Goal: Task Accomplishment & Management: Manage account settings

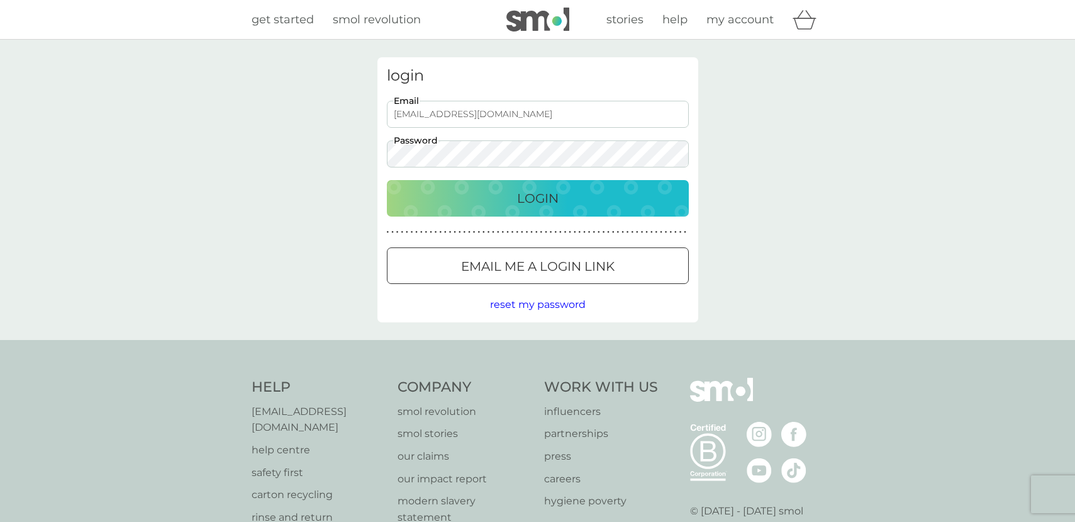
click at [528, 195] on p "Login" at bounding box center [538, 198] width 42 height 20
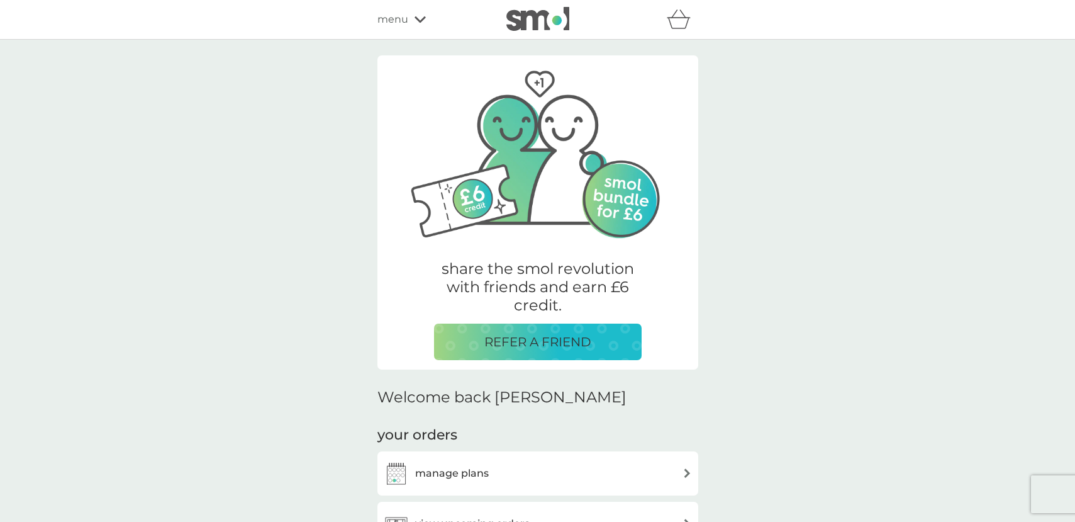
scroll to position [122, 0]
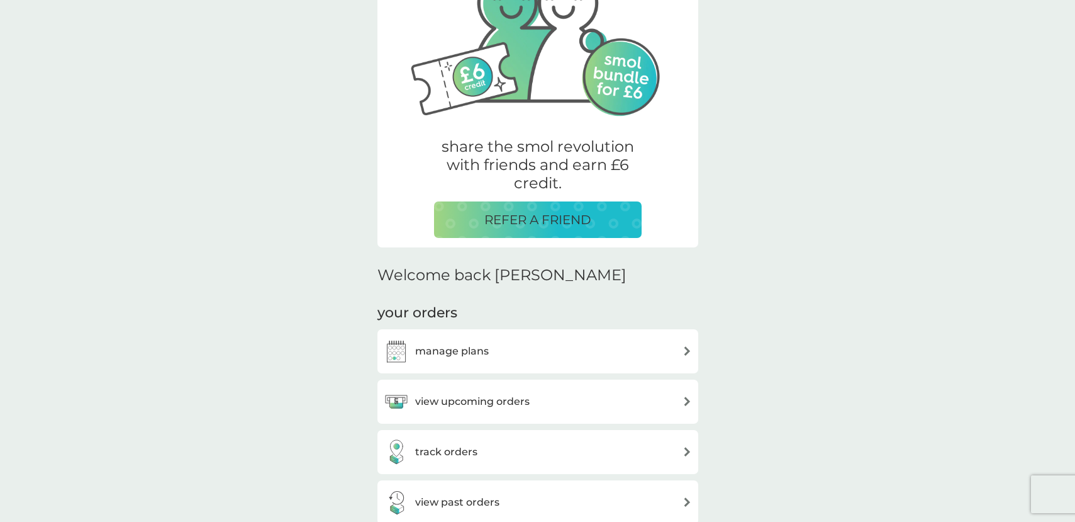
click at [448, 350] on h3 "manage plans" at bounding box center [452, 351] width 74 height 16
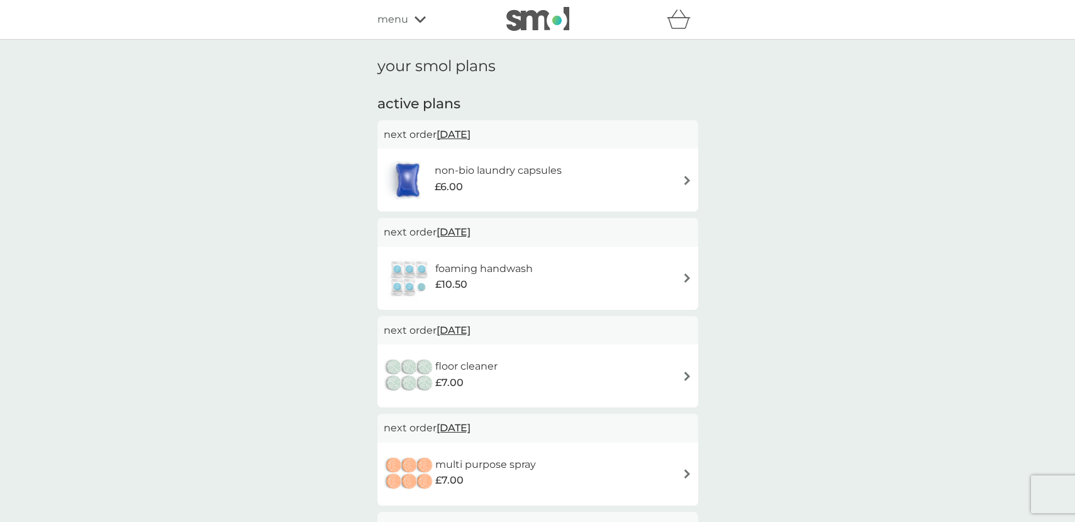
click at [469, 131] on span "27 Oct 2025" at bounding box center [454, 134] width 34 height 25
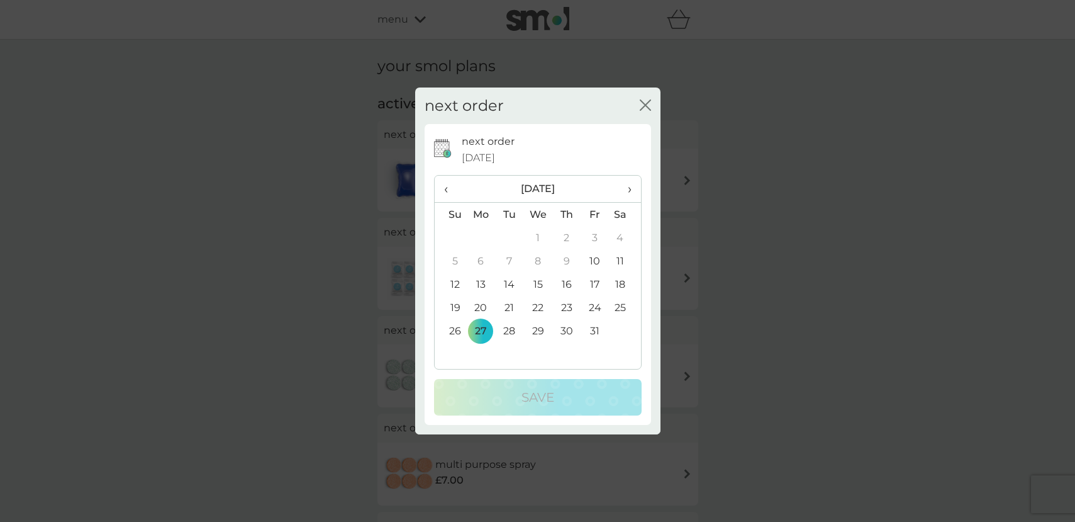
click at [597, 262] on td "10" at bounding box center [595, 260] width 28 height 23
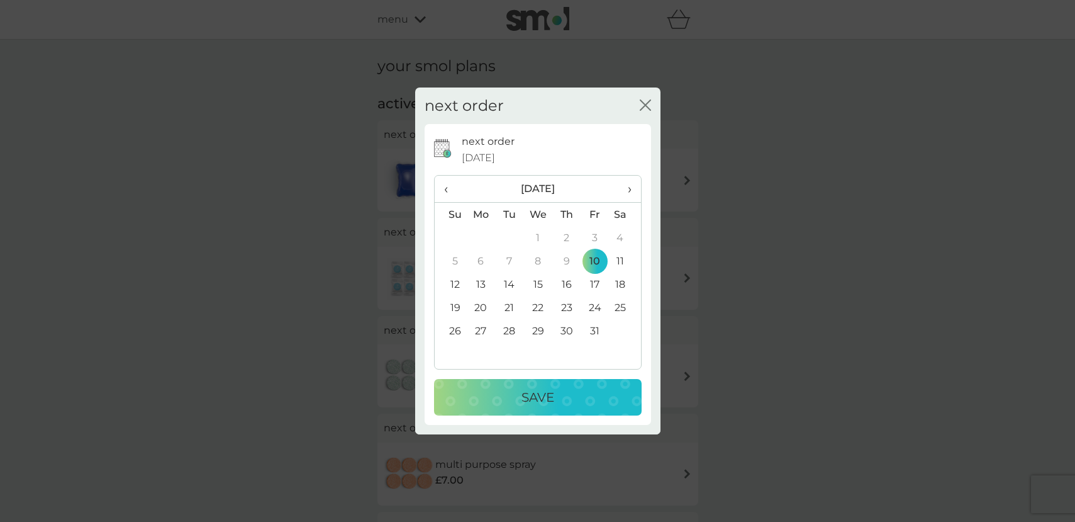
click at [540, 394] on p "Save" at bounding box center [538, 397] width 33 height 20
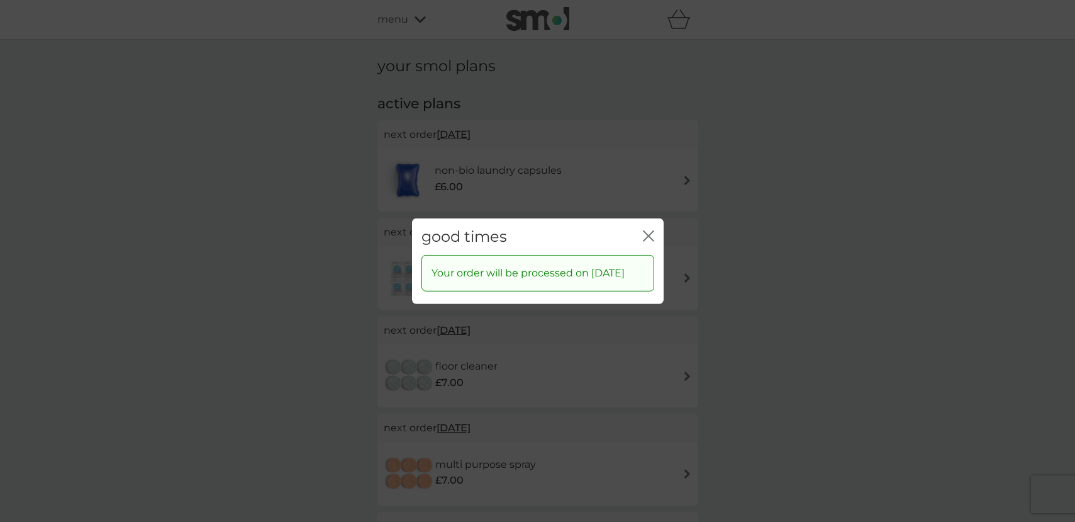
click at [649, 230] on icon "close" at bounding box center [648, 235] width 11 height 11
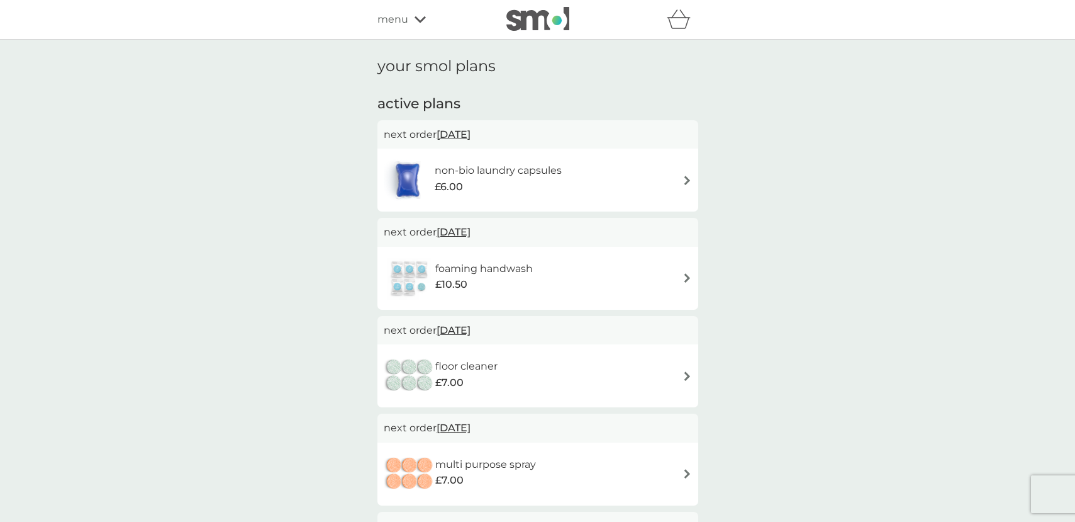
click at [471, 230] on span "31 Oct 2025" at bounding box center [454, 232] width 34 height 25
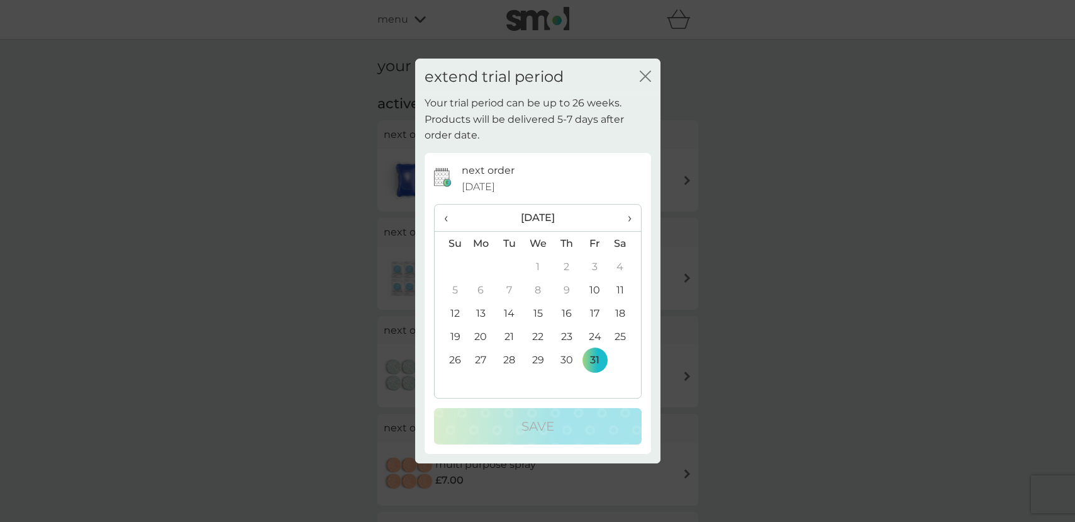
click at [596, 288] on td "10" at bounding box center [595, 289] width 28 height 23
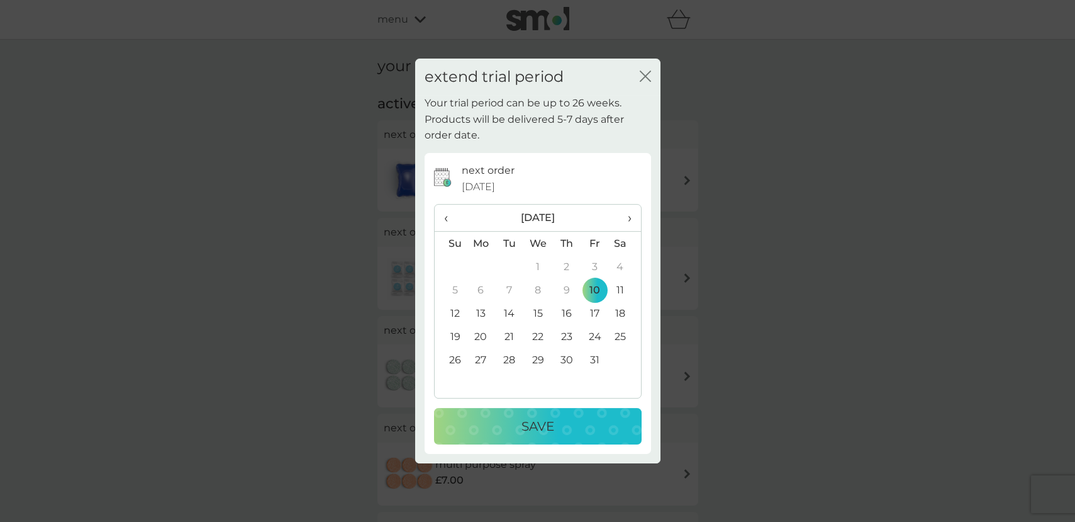
click at [555, 422] on div "Save" at bounding box center [538, 426] width 182 height 20
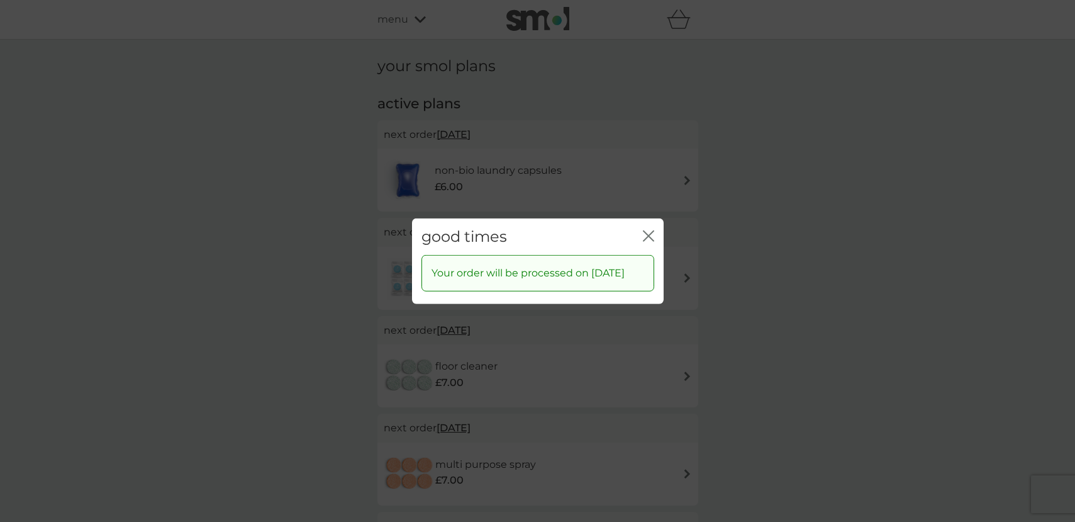
click at [645, 230] on icon "close" at bounding box center [646, 235] width 5 height 10
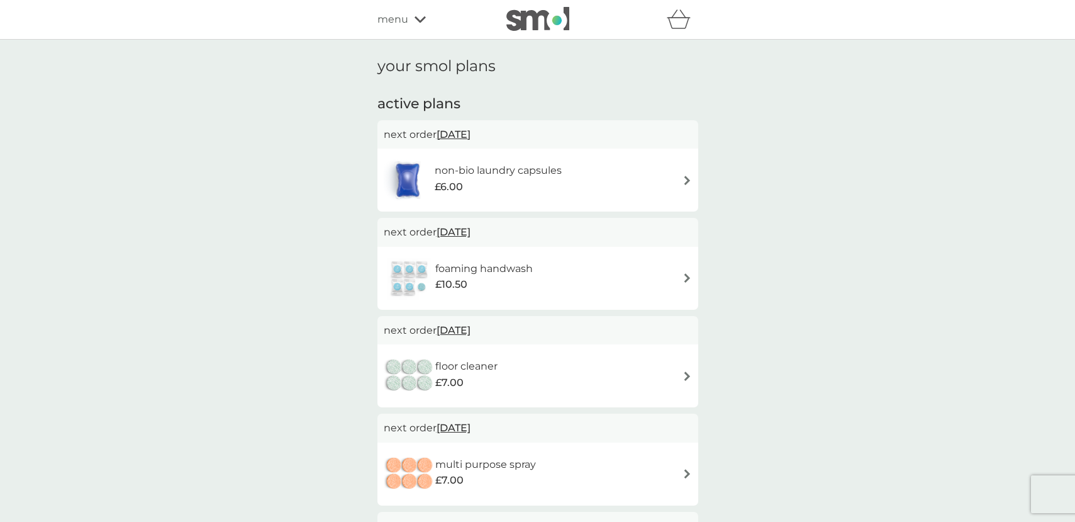
click at [511, 263] on h6 "foaming handwash" at bounding box center [484, 268] width 98 height 16
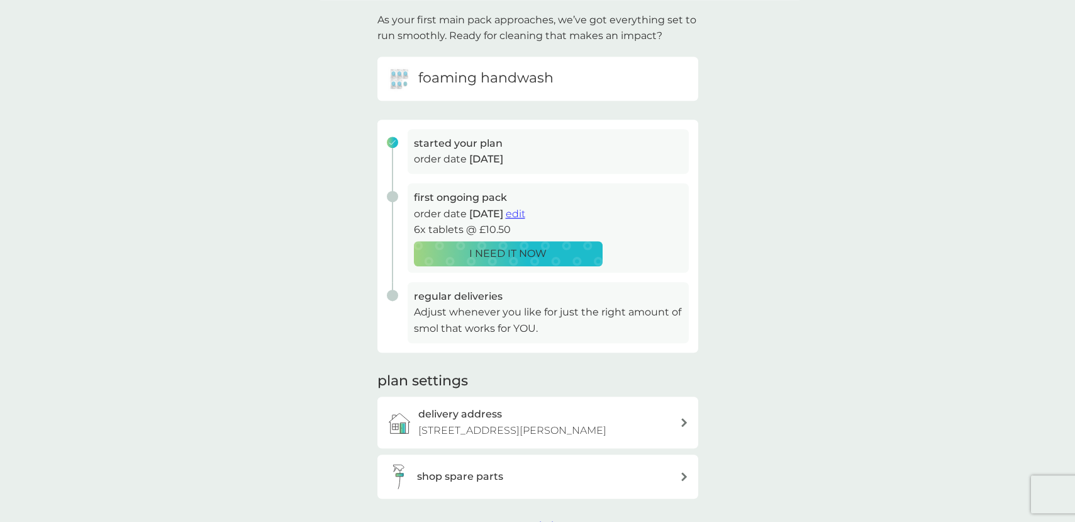
scroll to position [85, 0]
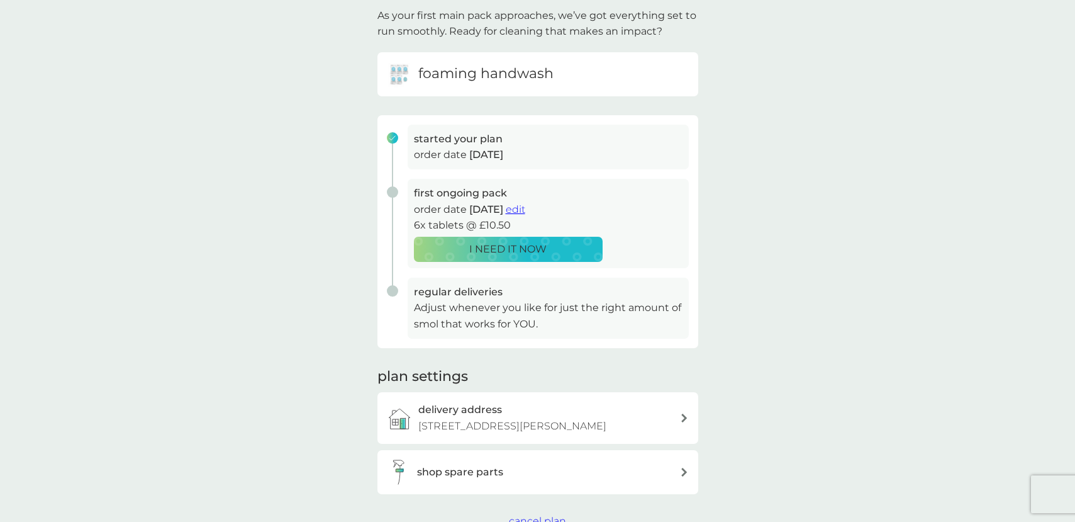
click at [464, 317] on p "Adjust whenever you like for just the right amount of smol that works for YOU." at bounding box center [548, 315] width 269 height 32
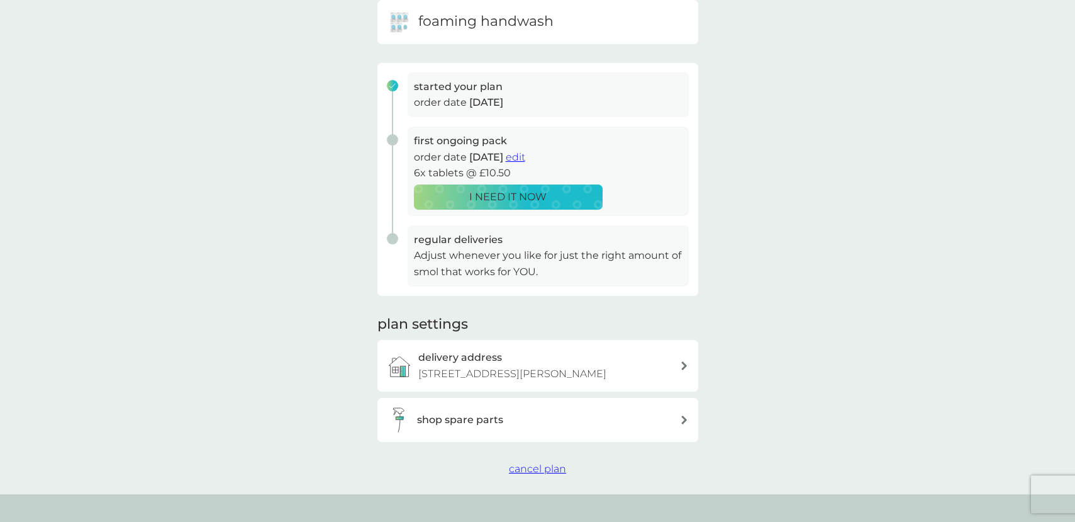
scroll to position [131, 0]
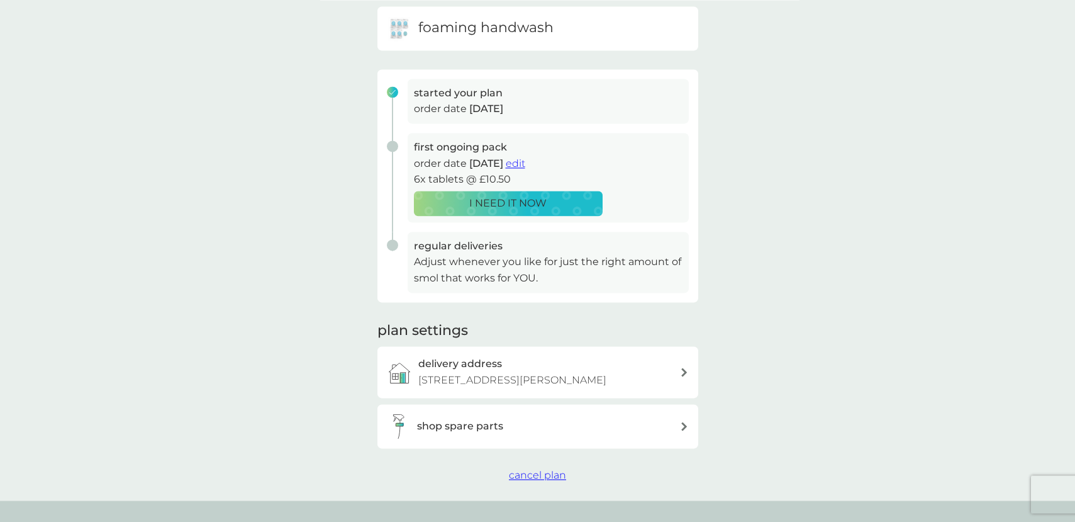
click at [525, 159] on span "edit" at bounding box center [516, 163] width 20 height 12
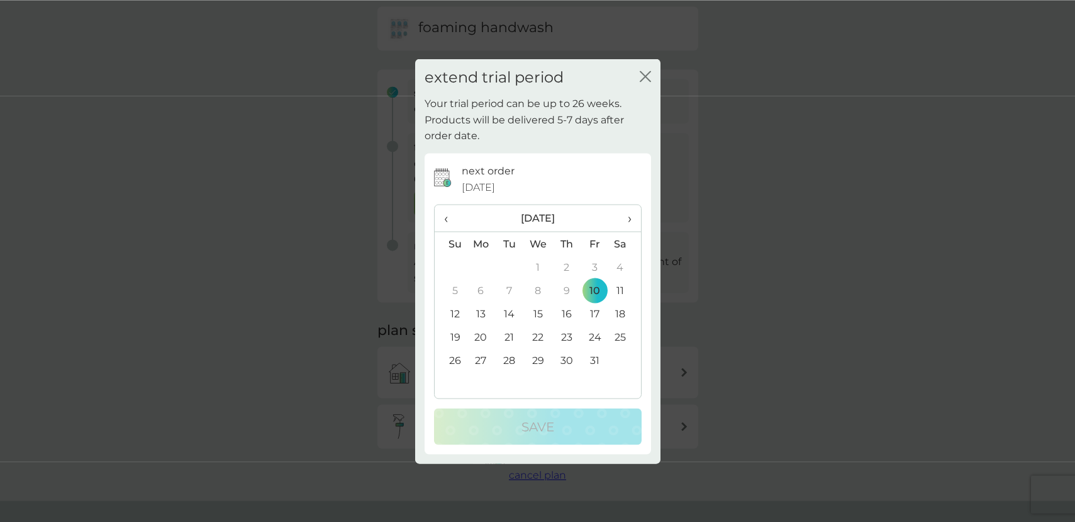
click at [646, 79] on icon "close" at bounding box center [645, 75] width 11 height 11
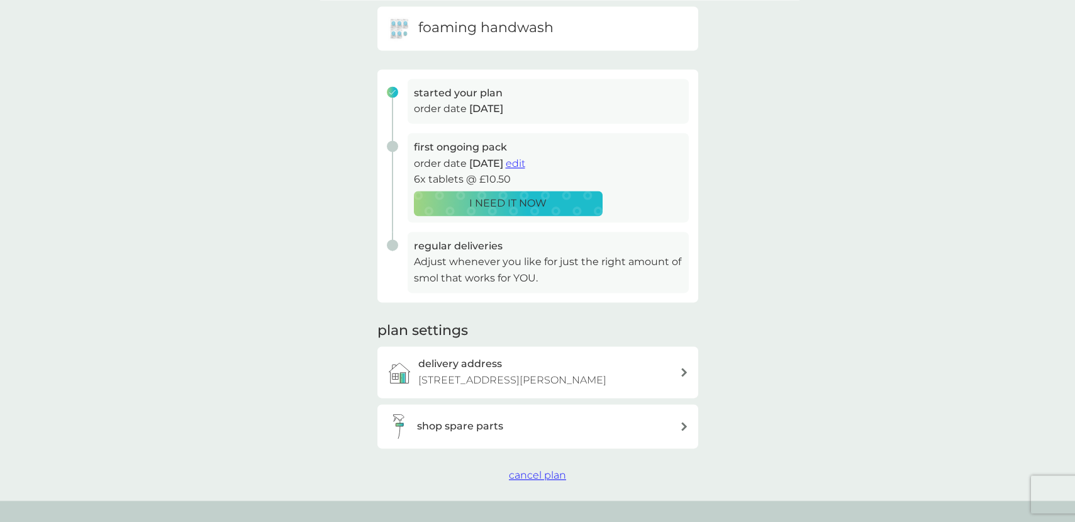
scroll to position [0, 0]
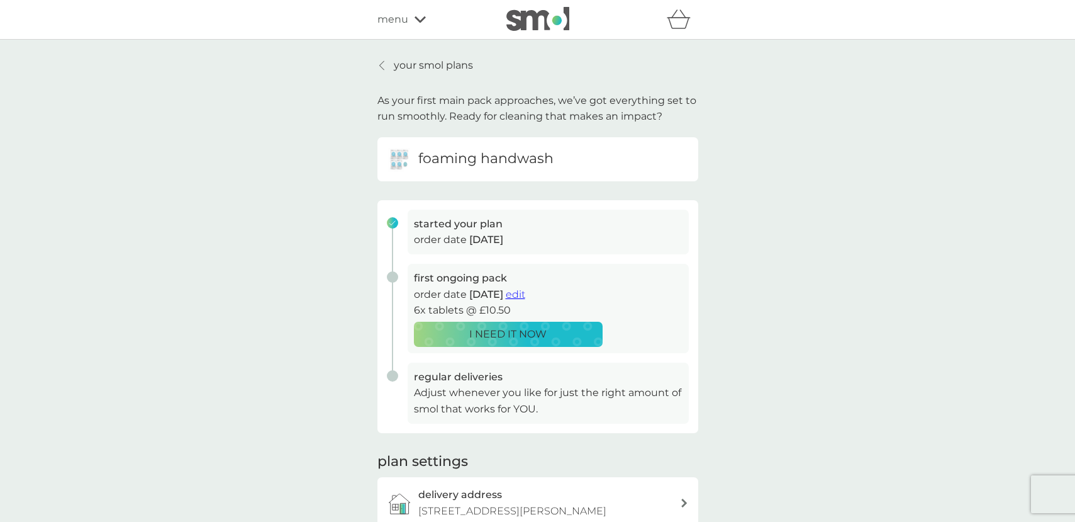
click at [398, 69] on p "your smol plans" at bounding box center [433, 65] width 79 height 16
